Goal: Transaction & Acquisition: Subscribe to service/newsletter

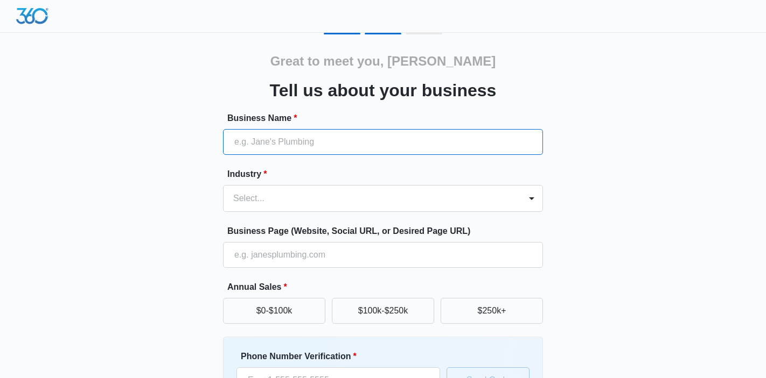
click at [311, 144] on input "Business Name *" at bounding box center [383, 142] width 320 height 26
click at [307, 144] on input "Business Name *" at bounding box center [383, 142] width 320 height 26
type input "DC Air & Company"
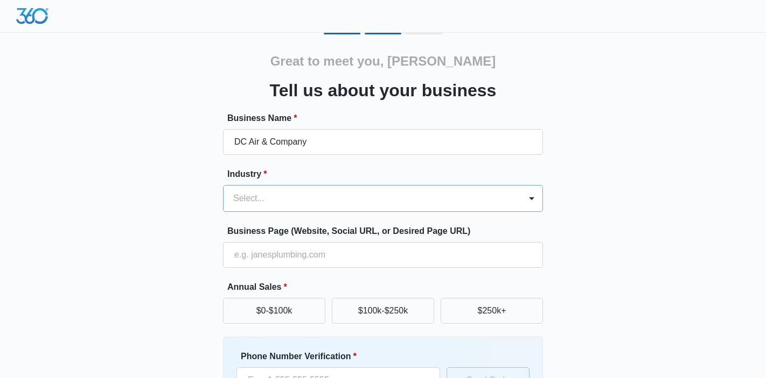
click at [317, 198] on div at bounding box center [369, 198] width 273 height 15
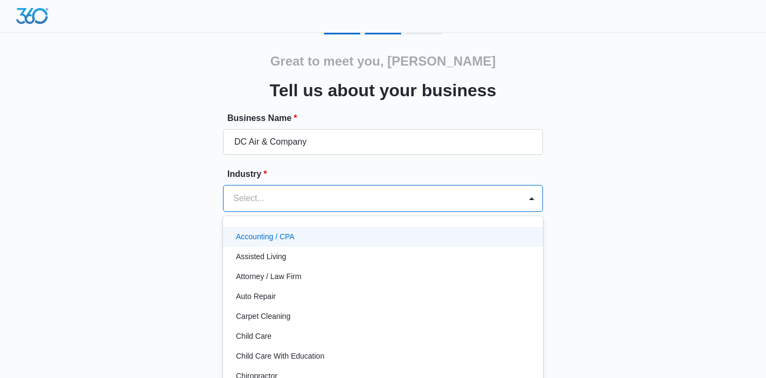
scroll to position [7, 0]
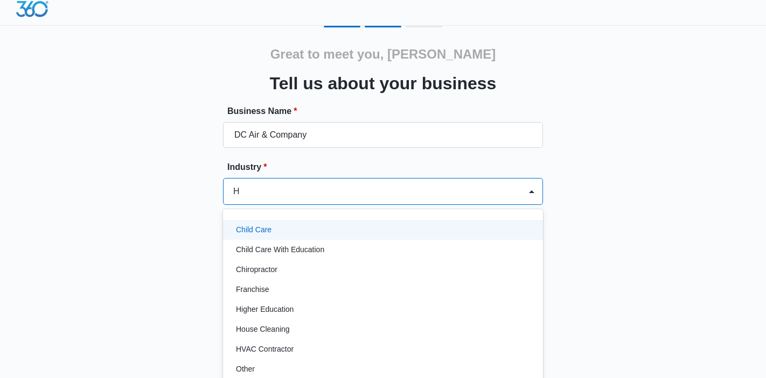
type input "HV"
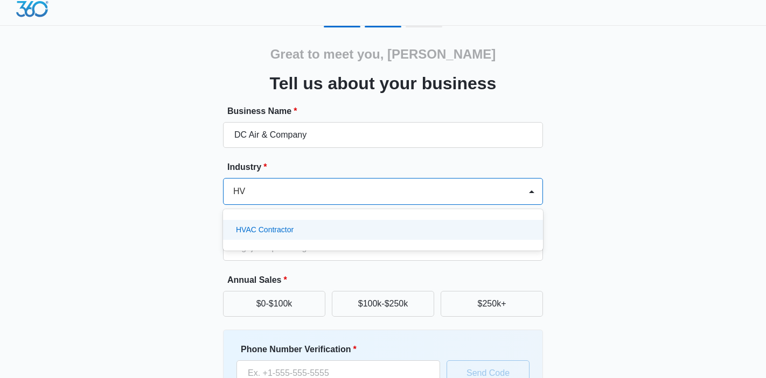
click at [343, 234] on div "HVAC Contractor" at bounding box center [382, 230] width 292 height 11
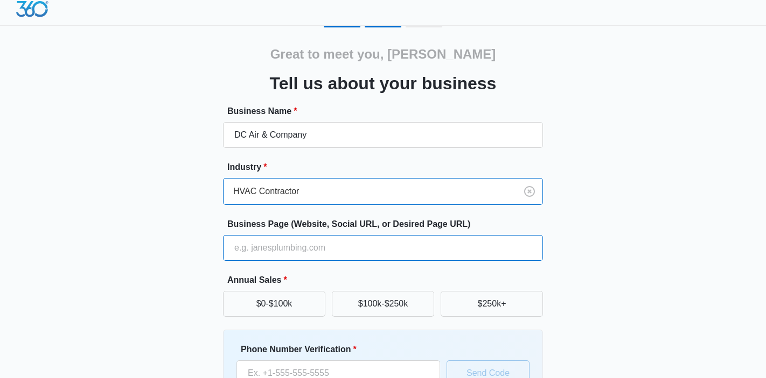
click at [309, 249] on input "Business Page (Website, Social URL, or Desired Page URL)" at bounding box center [383, 248] width 320 height 26
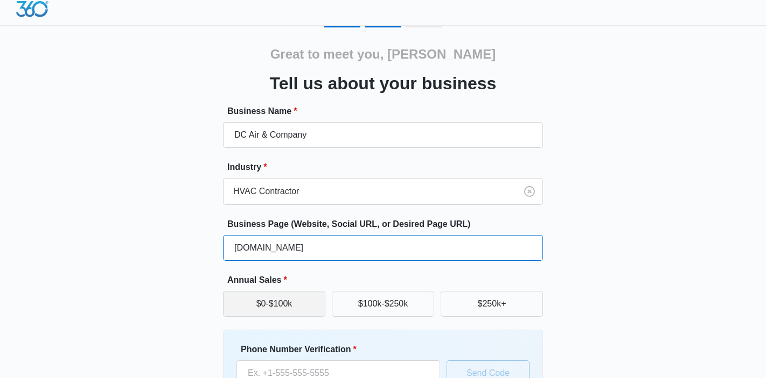
type input "[DOMAIN_NAME]"
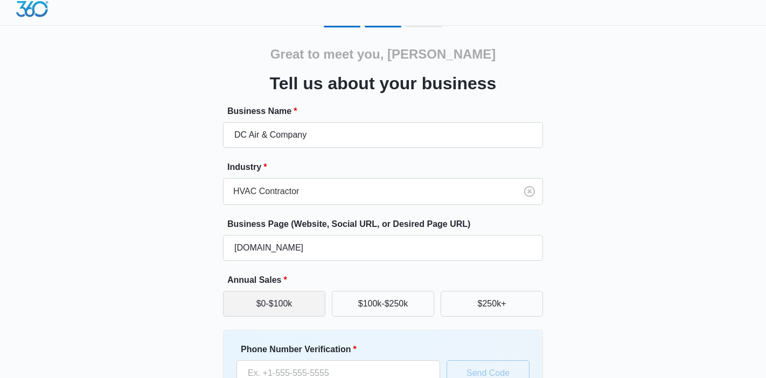
click at [289, 306] on button "$0-$100k" at bounding box center [274, 304] width 102 height 26
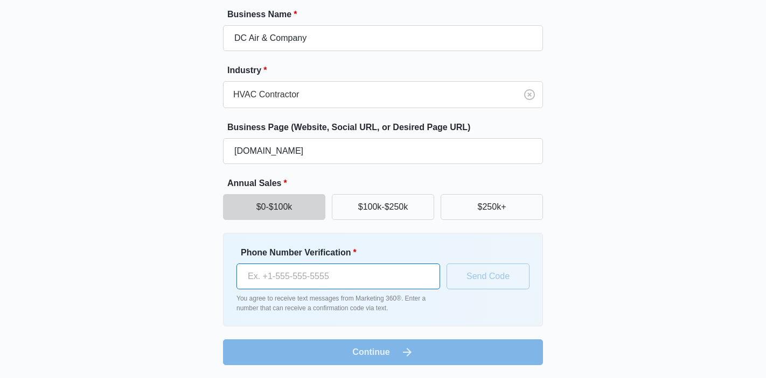
click at [286, 284] on input "Phone Number Verification *" at bounding box center [338, 277] width 204 height 26
type input "[PHONE_NUMBER]"
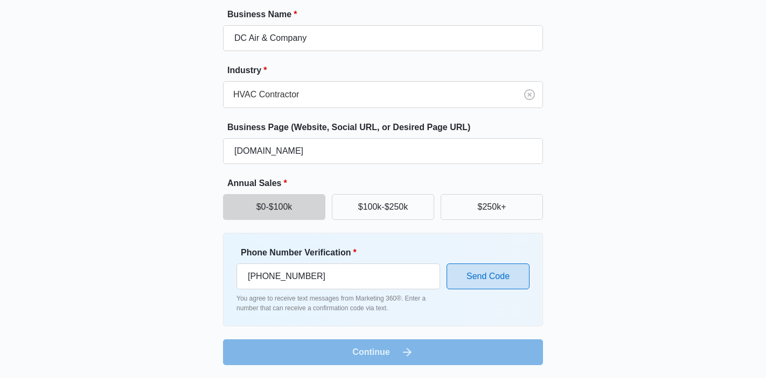
click at [486, 282] on button "Send Code" at bounding box center [487, 277] width 83 height 26
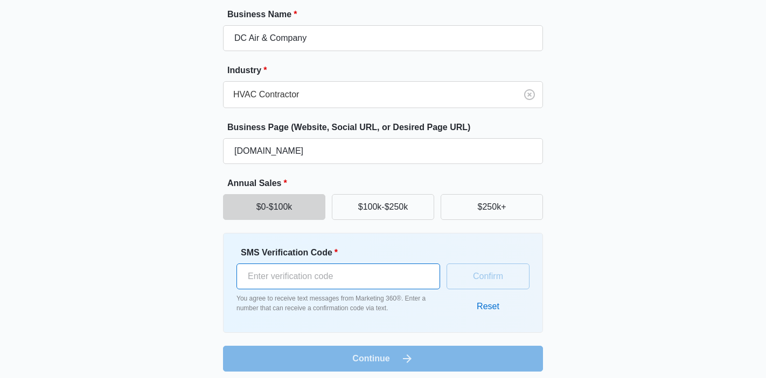
click at [261, 282] on input "SMS Verification Code *" at bounding box center [338, 277] width 204 height 26
type input "957076"
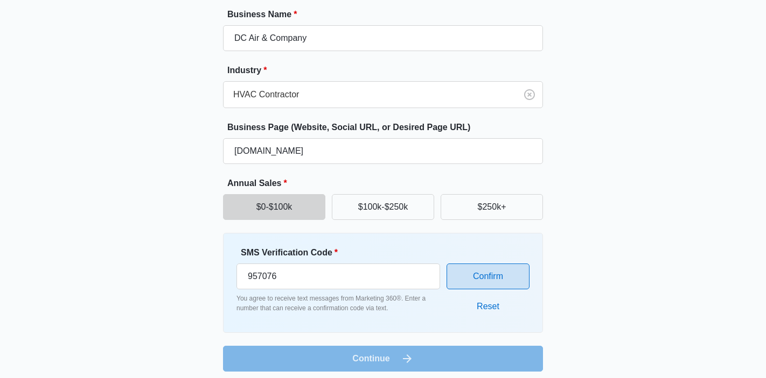
click at [472, 276] on button "Confirm" at bounding box center [487, 277] width 83 height 26
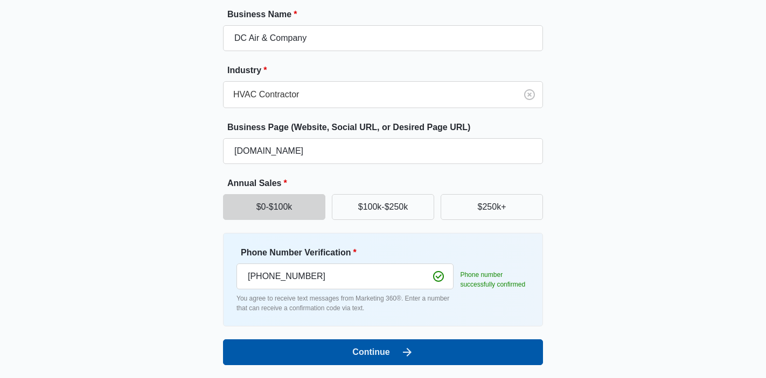
click at [476, 346] on button "Continue" at bounding box center [383, 353] width 320 height 26
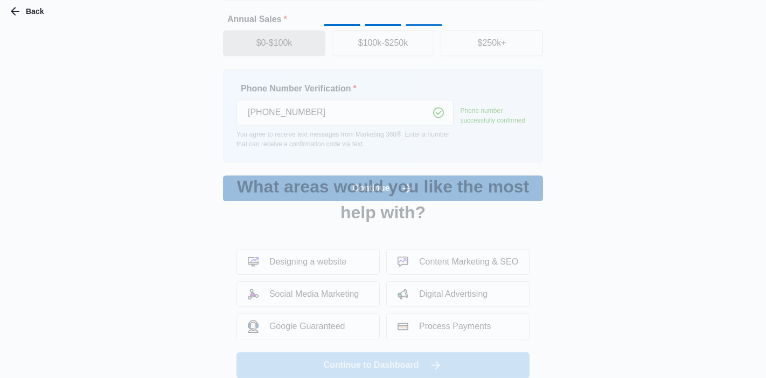
scroll to position [0, 0]
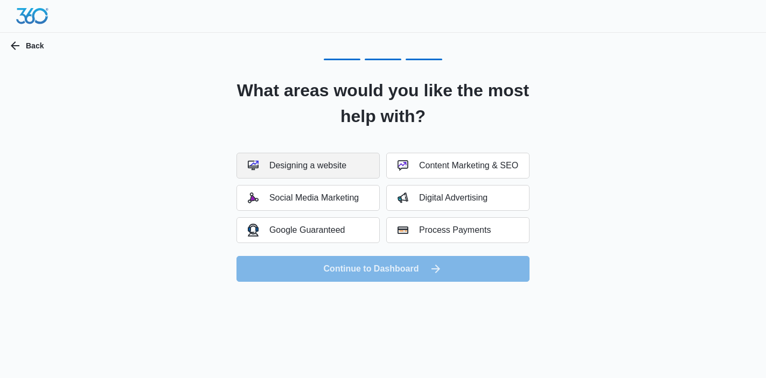
click at [347, 165] on button "Designing a website" at bounding box center [307, 166] width 143 height 26
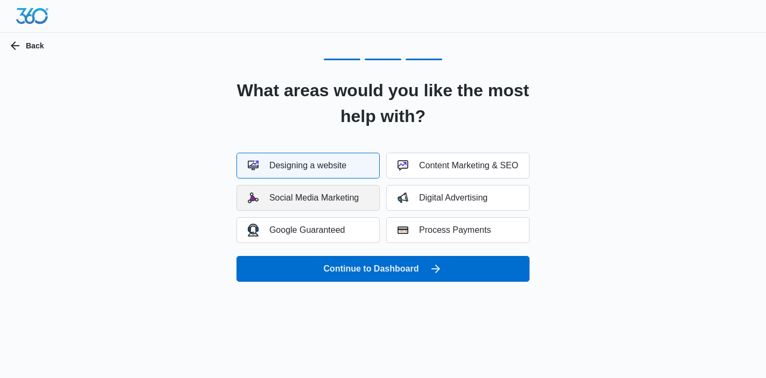
click at [351, 195] on div "Social Media Marketing" at bounding box center [303, 198] width 111 height 11
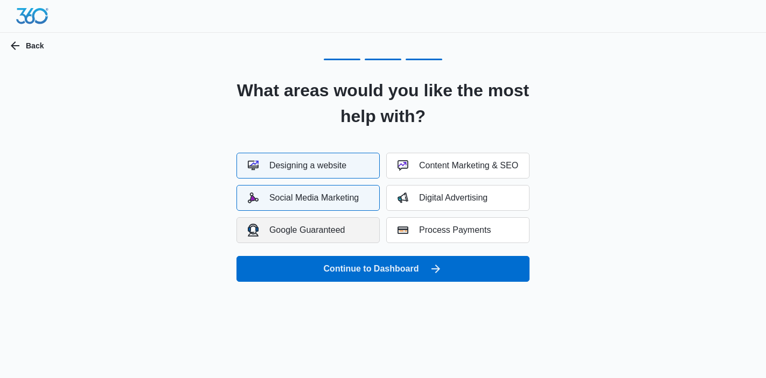
click at [350, 233] on button "Google Guaranteed" at bounding box center [307, 231] width 143 height 26
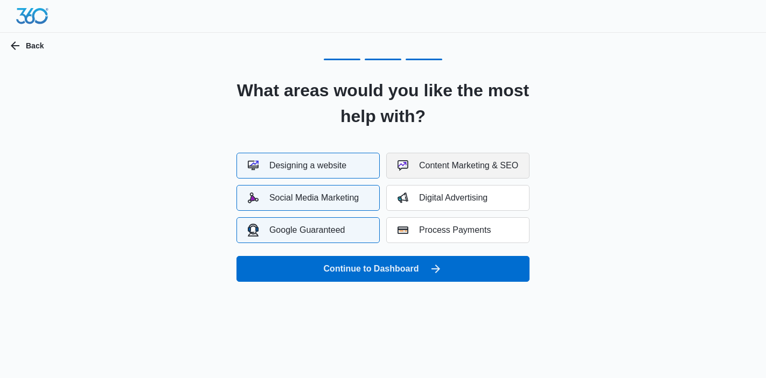
click at [501, 164] on div "Content Marketing & SEO" at bounding box center [457, 165] width 121 height 11
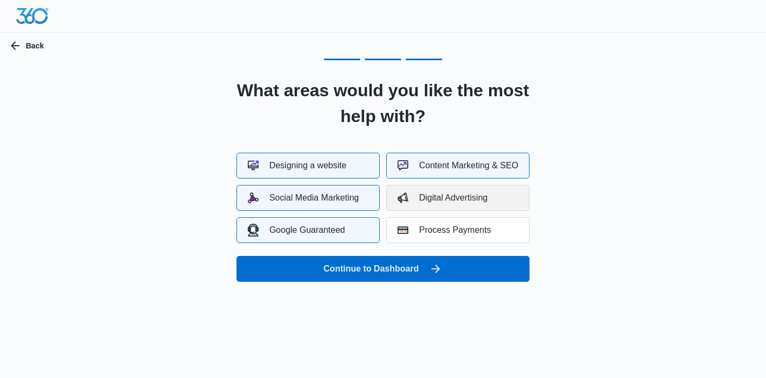
click at [486, 197] on div "Digital Advertising" at bounding box center [442, 198] width 90 height 11
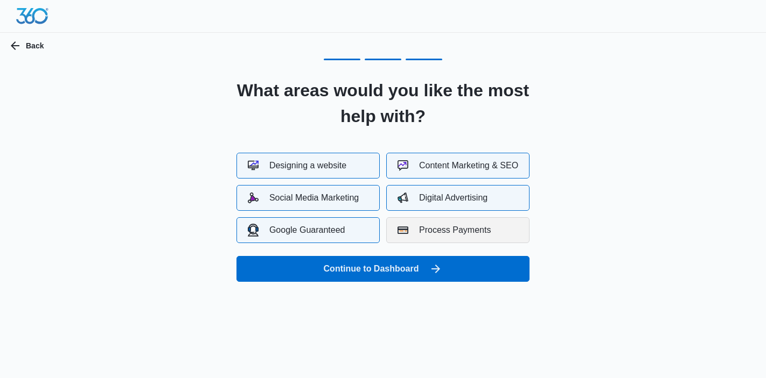
click at [478, 227] on div "Process Payments" at bounding box center [443, 230] width 93 height 11
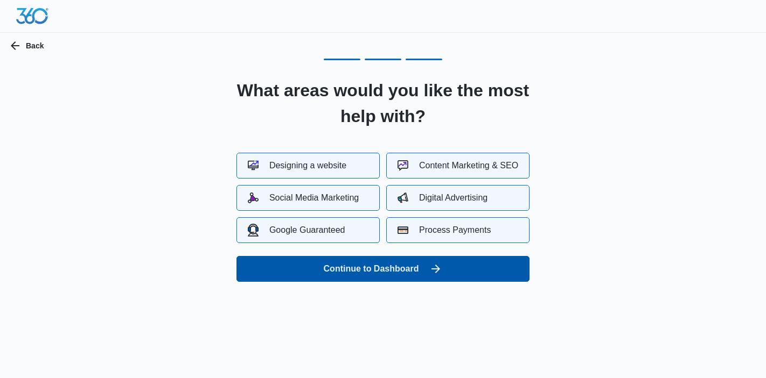
click at [418, 269] on button "Continue to Dashboard" at bounding box center [382, 269] width 293 height 26
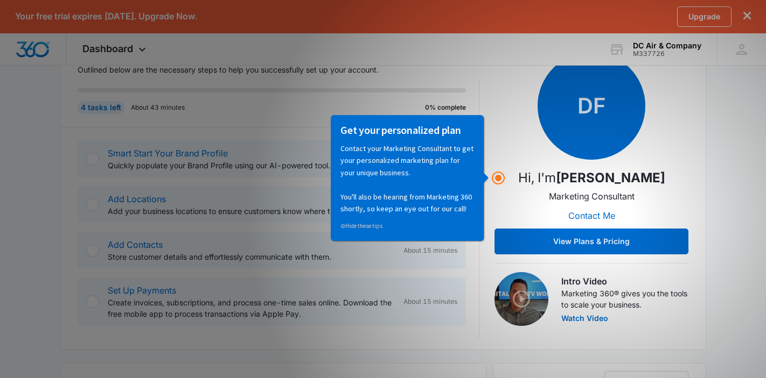
scroll to position [220, 0]
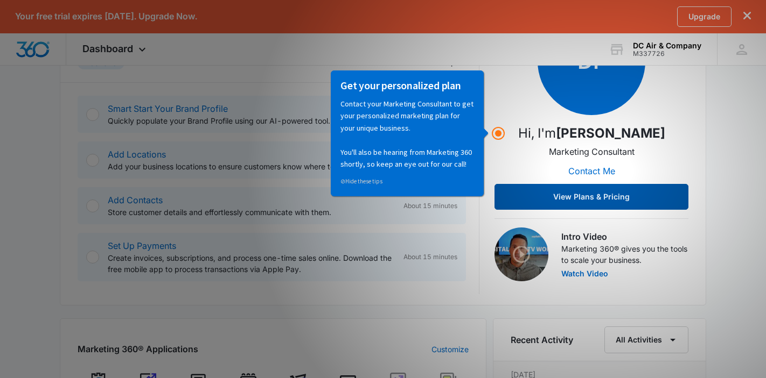
click at [595, 193] on button "View Plans & Pricing" at bounding box center [591, 197] width 194 height 26
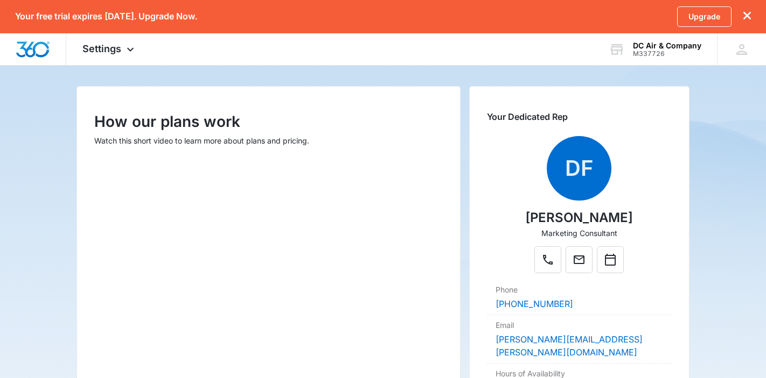
scroll to position [112, 0]
